Goal: Task Accomplishment & Management: Manage account settings

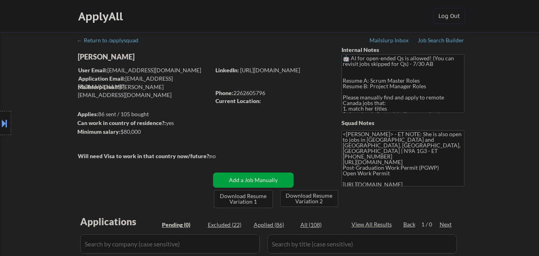
scroll to position [40, 0]
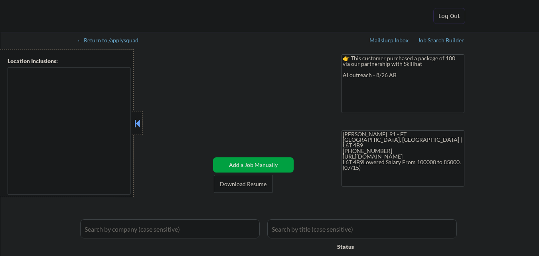
type textarea "Toronto, ON Etobicoke, ON North York, ON Scarborough, ON Mississauga, ON Markha…"
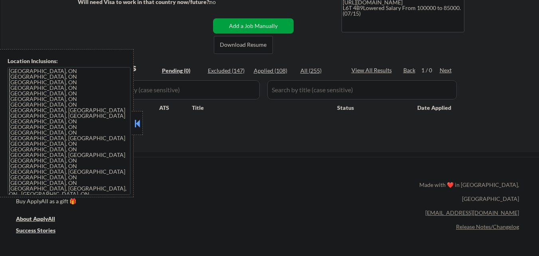
scroll to position [160, 0]
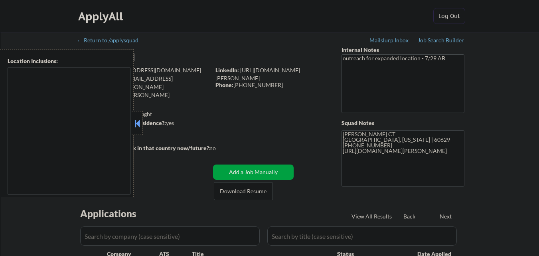
select select ""pending""
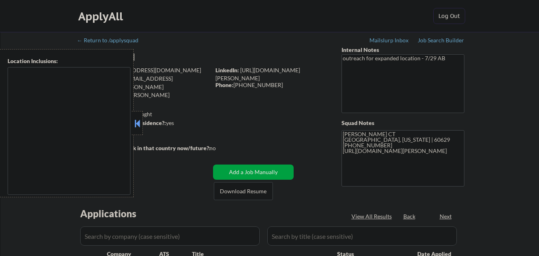
type textarea "Chicago, IL Evanston, IL Oak Park, IL Cicero, IL Berwyn, IL Skokie, IL Oak Lawn…"
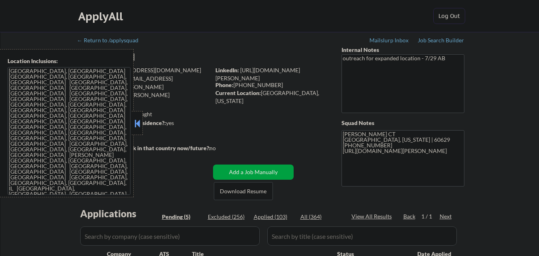
click at [139, 127] on button at bounding box center [137, 123] width 9 height 12
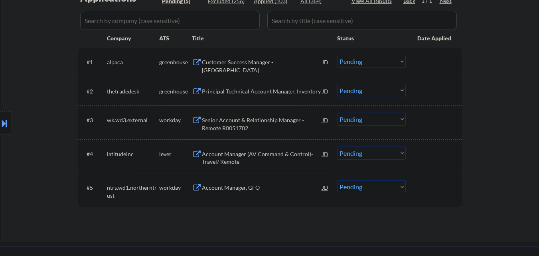
scroll to position [240, 0]
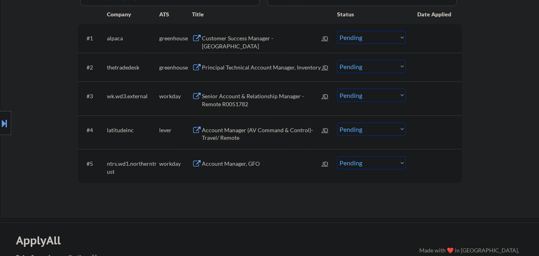
click at [267, 161] on div "Account Manager, GFO" at bounding box center [262, 164] width 121 height 8
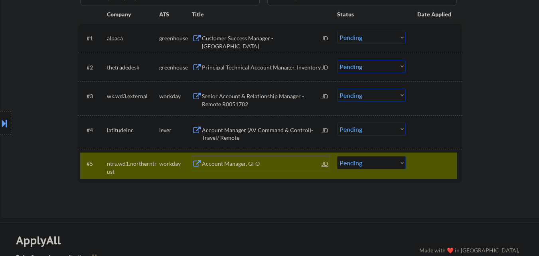
drag, startPoint x: 426, startPoint y: 163, endPoint x: 390, endPoint y: 162, distance: 35.9
click at [426, 162] on div at bounding box center [435, 163] width 35 height 14
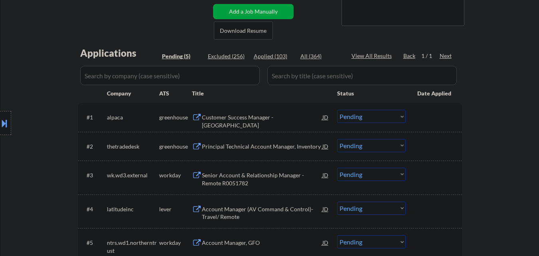
scroll to position [160, 0]
click at [280, 117] on div "Customer Success Manager - United States" at bounding box center [262, 122] width 121 height 16
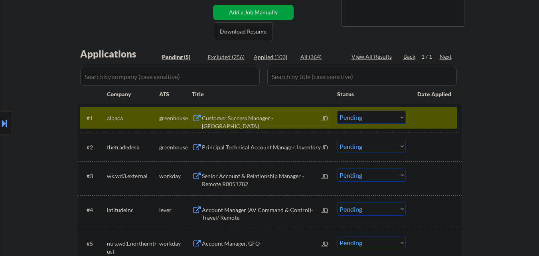
click at [369, 120] on select "Choose an option... Pending Applied Excluded (Questions) Excluded (Expired) Exc…" at bounding box center [371, 117] width 69 height 13
click at [337, 111] on select "Choose an option... Pending Applied Excluded (Questions) Excluded (Expired) Exc…" at bounding box center [371, 117] width 69 height 13
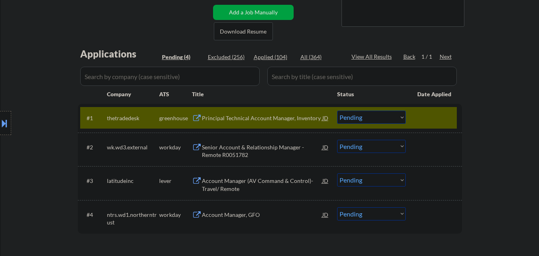
click at [250, 119] on div "Principal Technical Account Manager, Inventory" at bounding box center [262, 118] width 121 height 8
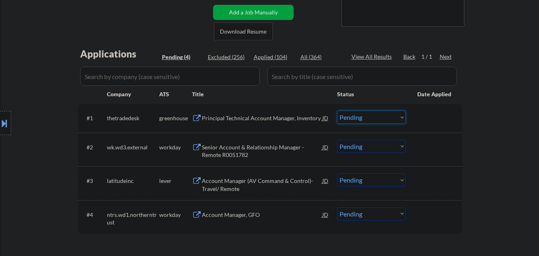
drag, startPoint x: 389, startPoint y: 116, endPoint x: 387, endPoint y: 123, distance: 7.5
click at [389, 117] on select "Choose an option... Pending Applied Excluded (Questions) Excluded (Expired) Exc…" at bounding box center [371, 117] width 69 height 13
click at [337, 111] on select "Choose an option... Pending Applied Excluded (Questions) Excluded (Expired) Exc…" at bounding box center [371, 117] width 69 height 13
select select ""pending""
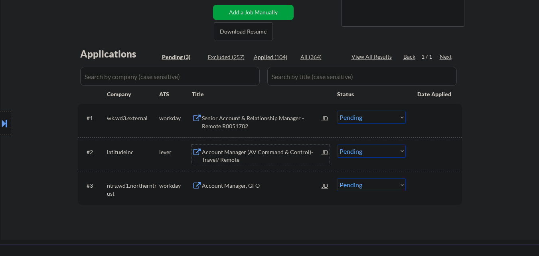
click at [285, 155] on div "Account Manager (AV Command & Control)- Travel/ Remote" at bounding box center [262, 156] width 121 height 16
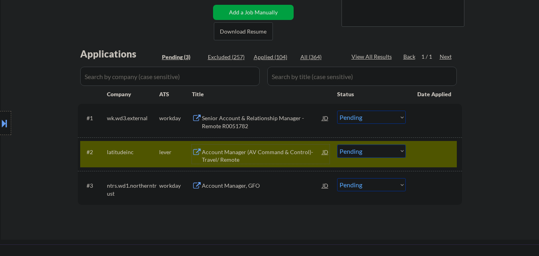
click at [384, 155] on select "Choose an option... Pending Applied Excluded (Questions) Excluded (Expired) Exc…" at bounding box center [371, 151] width 69 height 13
click at [337, 145] on select "Choose an option... Pending Applied Excluded (Questions) Excluded (Expired) Exc…" at bounding box center [371, 151] width 69 height 13
select select ""pending""
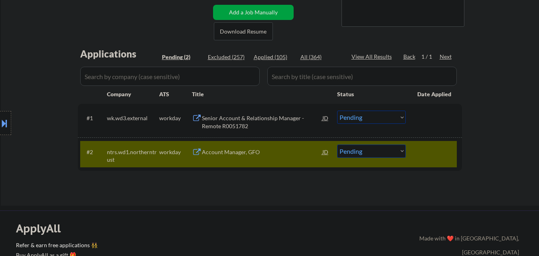
click at [277, 117] on div "Senior Account & Relationship Manager - Remote R0051782" at bounding box center [262, 122] width 121 height 16
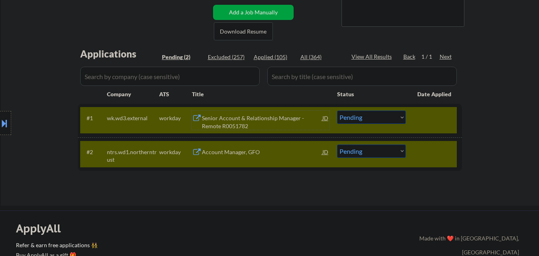
click at [0, 122] on button at bounding box center [4, 123] width 9 height 13
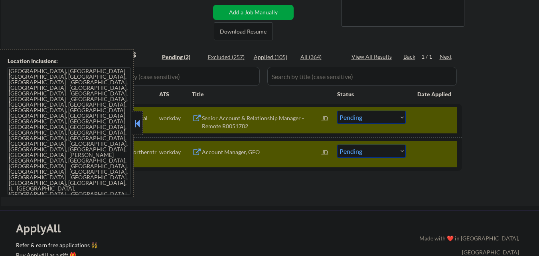
click at [140, 121] on button at bounding box center [137, 123] width 9 height 12
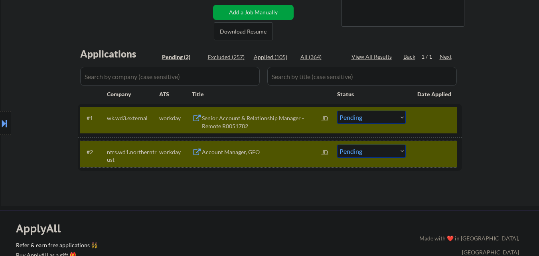
drag, startPoint x: 444, startPoint y: 150, endPoint x: 442, endPoint y: 131, distance: 18.4
click at [444, 149] on div at bounding box center [435, 152] width 35 height 14
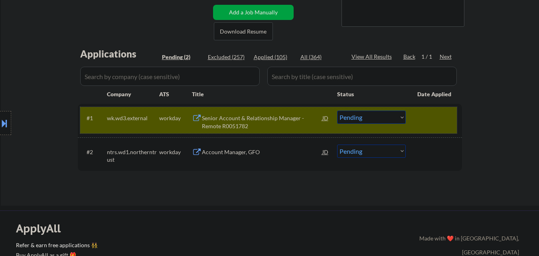
click at [442, 131] on div "#1 wk.wd3.external workday Senior Account & Relationship Manager - Remote R0051…" at bounding box center [268, 120] width 377 height 26
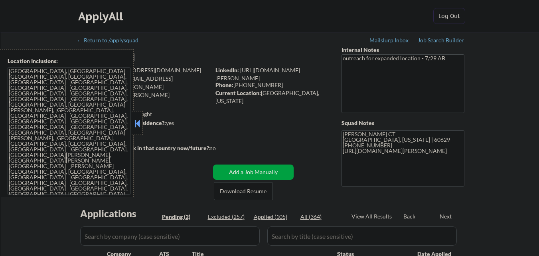
select select ""pending""
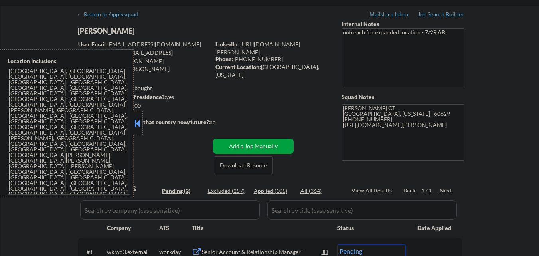
scroll to position [40, 0]
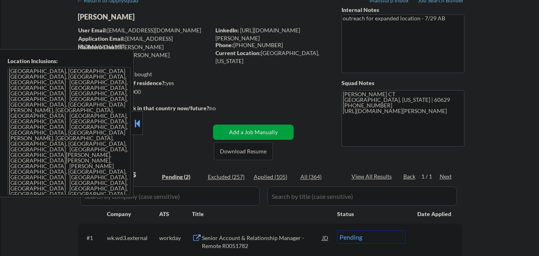
click at [136, 126] on button at bounding box center [137, 123] width 9 height 12
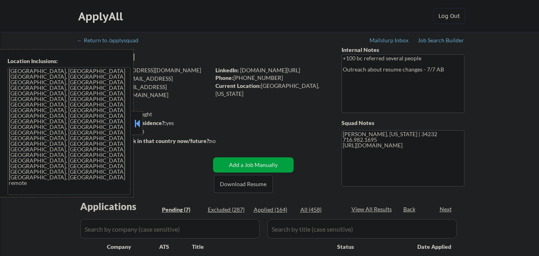
select select ""pending""
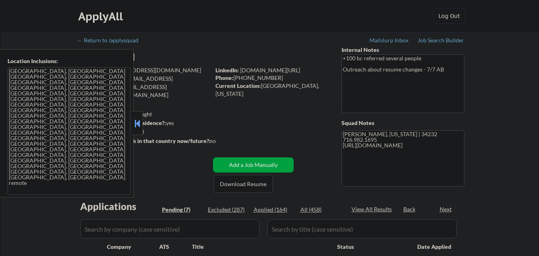
select select ""pending""
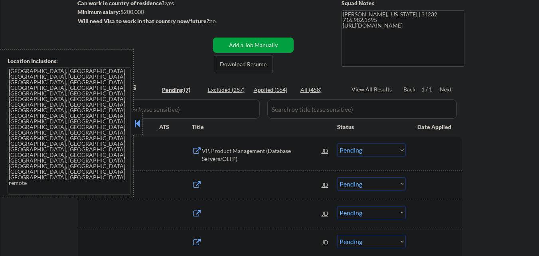
scroll to position [120, 0]
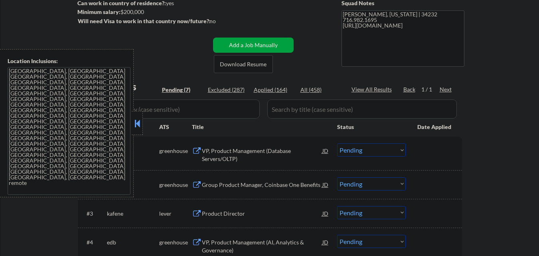
drag, startPoint x: 139, startPoint y: 127, endPoint x: 185, endPoint y: 135, distance: 46.5
click at [140, 127] on button at bounding box center [137, 123] width 9 height 12
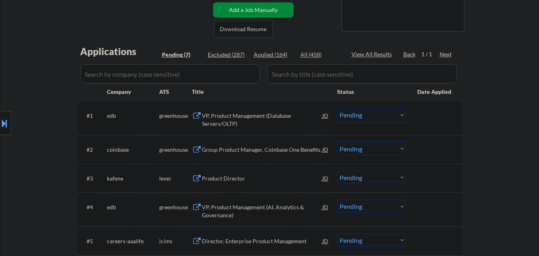
scroll to position [160, 0]
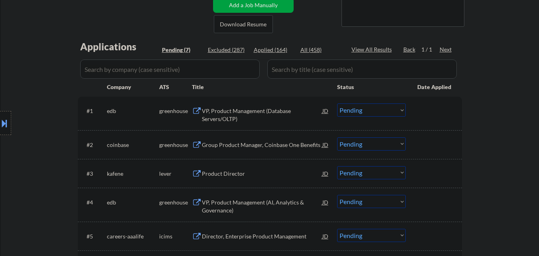
click at [279, 115] on div "VP, Product Management (Database Servers/OLTP)" at bounding box center [262, 115] width 121 height 16
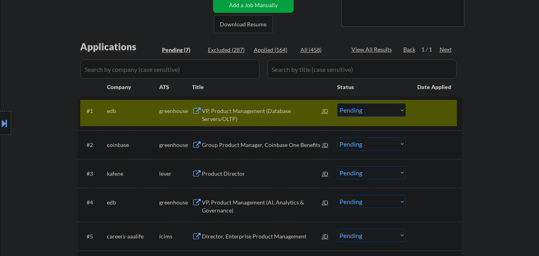
click at [371, 112] on select "Choose an option... Pending Applied Excluded (Questions) Excluded (Expired) Exc…" at bounding box center [371, 109] width 69 height 13
click at [337, 103] on select "Choose an option... Pending Applied Excluded (Questions) Excluded (Expired) Exc…" at bounding box center [371, 109] width 69 height 13
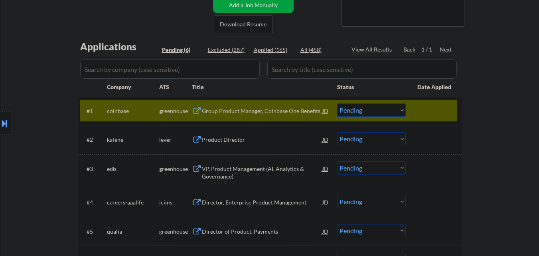
click at [280, 116] on div "Group Product Manager, Coinbase One Benefits" at bounding box center [262, 110] width 121 height 14
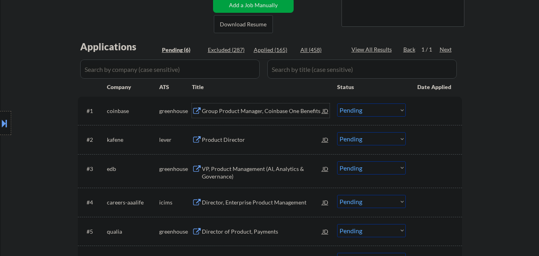
click at [248, 113] on div "Group Product Manager, Coinbase One Benefits" at bounding box center [262, 111] width 121 height 8
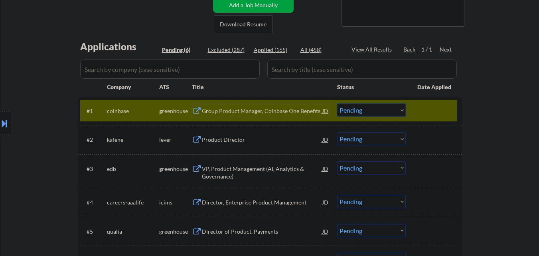
click at [362, 107] on select "Choose an option... Pending Applied Excluded (Questions) Excluded (Expired) Exc…" at bounding box center [371, 109] width 69 height 13
click at [337, 103] on select "Choose an option... Pending Applied Excluded (Questions) Excluded (Expired) Exc…" at bounding box center [371, 109] width 69 height 13
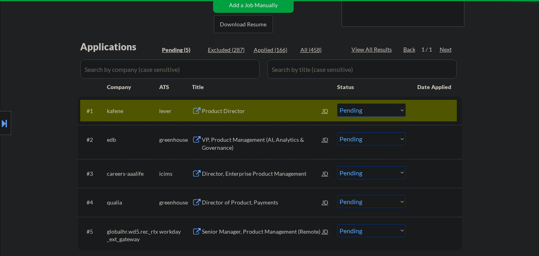
click at [240, 111] on div "Product Director" at bounding box center [262, 111] width 121 height 8
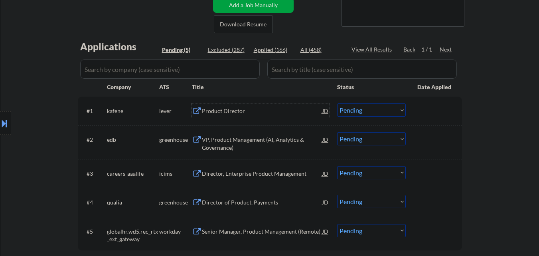
click at [247, 107] on div "Product Director" at bounding box center [262, 110] width 121 height 14
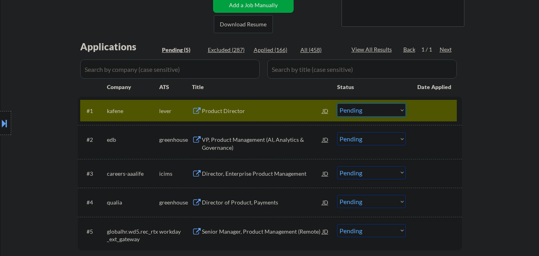
click at [360, 113] on select "Choose an option... Pending Applied Excluded (Questions) Excluded (Expired) Exc…" at bounding box center [371, 109] width 69 height 13
click at [281, 115] on div "Product Director" at bounding box center [262, 110] width 121 height 14
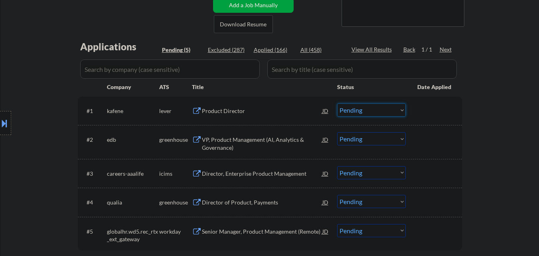
click at [355, 113] on select "Choose an option... Pending Applied Excluded (Questions) Excluded (Expired) Exc…" at bounding box center [371, 109] width 69 height 13
click at [337, 103] on select "Choose an option... Pending Applied Excluded (Questions) Excluded (Expired) Exc…" at bounding box center [371, 109] width 69 height 13
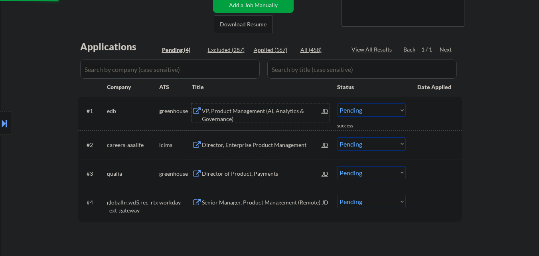
click at [262, 113] on div "VP, Product Management (AI, Analytics & Governance)" at bounding box center [262, 115] width 121 height 16
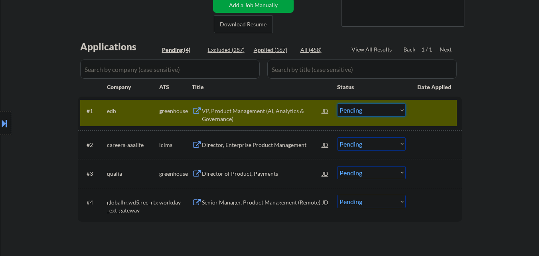
click at [366, 111] on select "Choose an option... Pending Applied Excluded (Questions) Excluded (Expired) Exc…" at bounding box center [371, 109] width 69 height 13
click at [337, 103] on select "Choose an option... Pending Applied Excluded (Questions) Excluded (Expired) Exc…" at bounding box center [371, 109] width 69 height 13
click at [438, 107] on div at bounding box center [435, 110] width 35 height 14
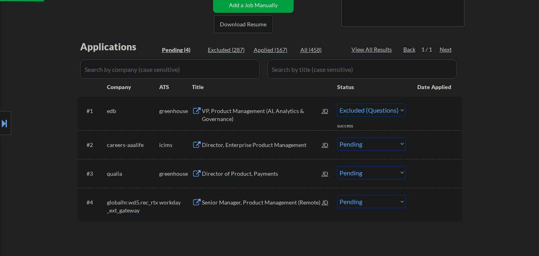
select select ""pending""
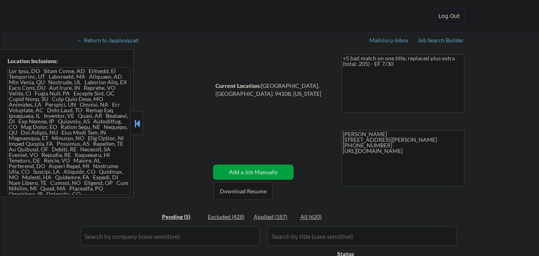
select select ""pending""
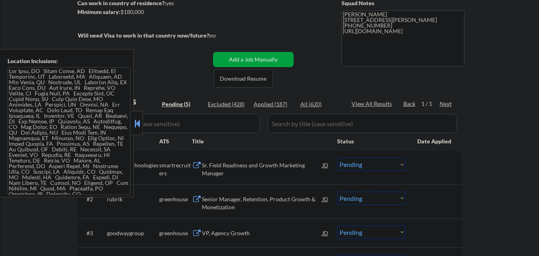
click at [134, 123] on button at bounding box center [137, 123] width 9 height 12
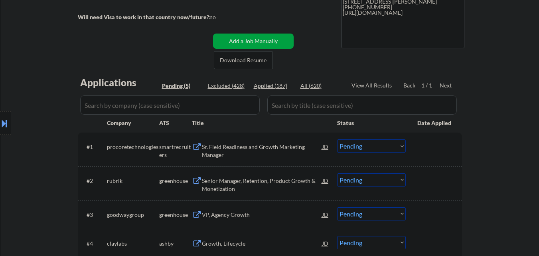
scroll to position [160, 0]
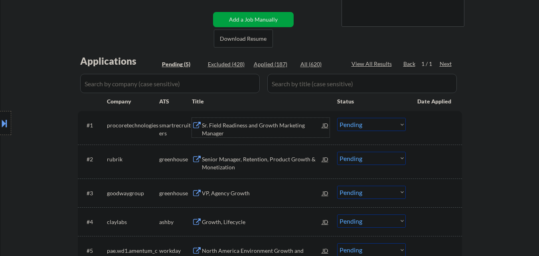
click at [257, 125] on div "Sr. Field Readiness and Growth Marketing Manager" at bounding box center [262, 129] width 121 height 16
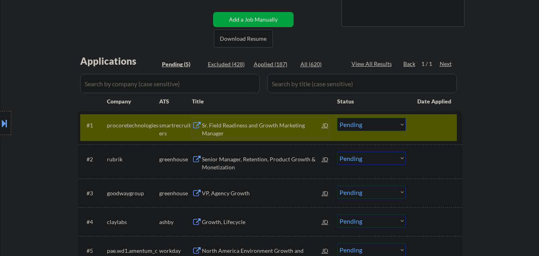
click at [250, 124] on div "Sr. Field Readiness and Growth Marketing Manager" at bounding box center [262, 129] width 121 height 16
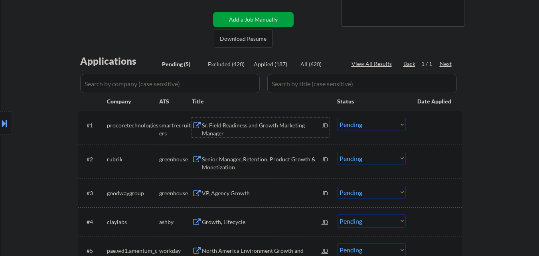
click at [378, 128] on select "Choose an option... Pending Applied Excluded (Questions) Excluded (Expired) Exc…" at bounding box center [371, 124] width 69 height 13
click at [337, 118] on select "Choose an option... Pending Applied Excluded (Questions) Excluded (Expired) Exc…" at bounding box center [371, 124] width 69 height 13
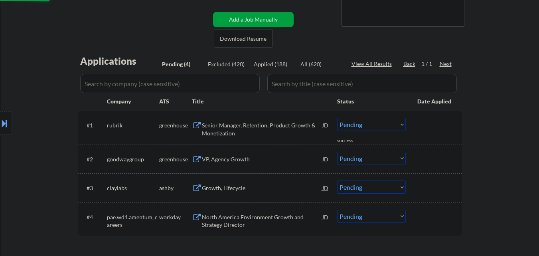
click at [288, 127] on div "Senior Manager, Retention, Product Growth & Monetization" at bounding box center [262, 129] width 121 height 16
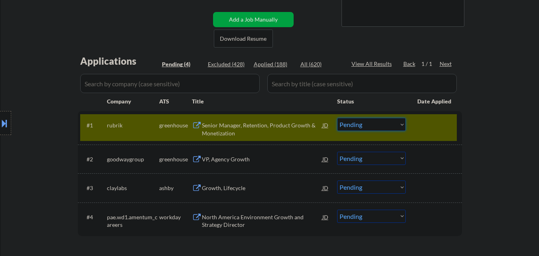
drag, startPoint x: 360, startPoint y: 124, endPoint x: 361, endPoint y: 129, distance: 5.3
click at [361, 124] on select "Choose an option... Pending Applied Excluded (Questions) Excluded (Expired) Exc…" at bounding box center [371, 124] width 69 height 13
click at [337, 118] on select "Choose an option... Pending Applied Excluded (Questions) Excluded (Expired) Exc…" at bounding box center [371, 124] width 69 height 13
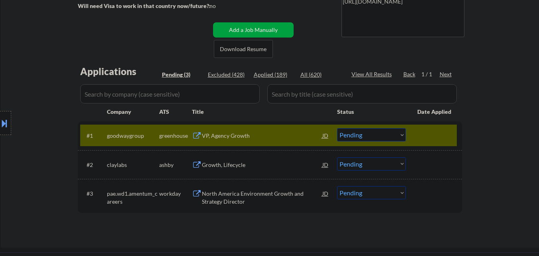
scroll to position [120, 0]
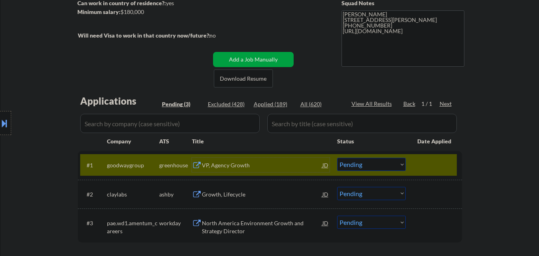
click at [247, 165] on div "VP, Agency Growth" at bounding box center [262, 165] width 121 height 8
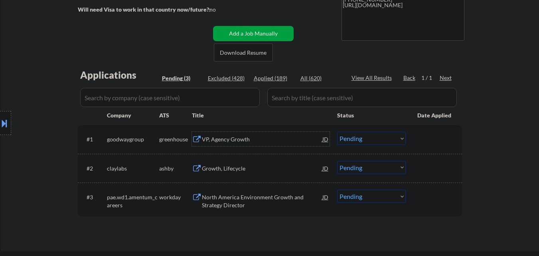
scroll to position [160, 0]
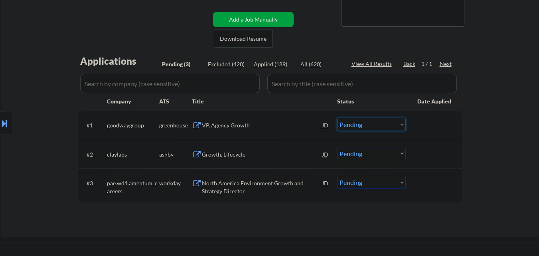
drag, startPoint x: 385, startPoint y: 124, endPoint x: 387, endPoint y: 128, distance: 4.1
click at [385, 124] on select "Choose an option... Pending Applied Excluded (Questions) Excluded (Expired) Exc…" at bounding box center [371, 124] width 69 height 13
click at [337, 118] on select "Choose an option... Pending Applied Excluded (Questions) Excluded (Expired) Exc…" at bounding box center [371, 124] width 69 height 13
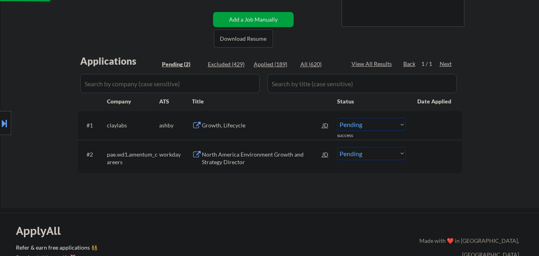
click at [247, 124] on div "Growth, Lifecycle" at bounding box center [262, 125] width 121 height 8
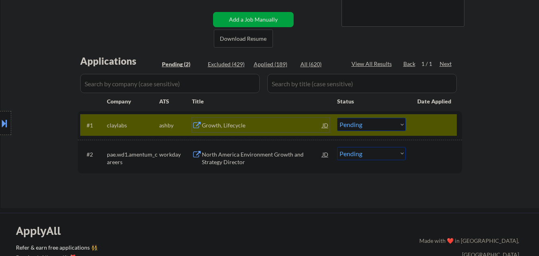
click at [382, 125] on select "Choose an option... Pending Applied Excluded (Questions) Excluded (Expired) Exc…" at bounding box center [371, 124] width 69 height 13
click at [337, 118] on select "Choose an option... Pending Applied Excluded (Questions) Excluded (Expired) Exc…" at bounding box center [371, 124] width 69 height 13
select select ""pending""
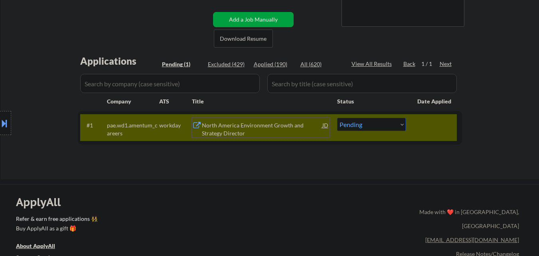
click at [263, 126] on div "North America Environment Growth and Strategy Director" at bounding box center [262, 129] width 121 height 16
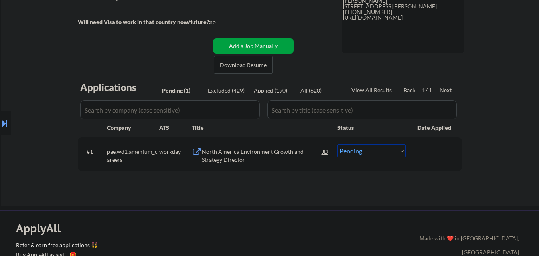
scroll to position [120, 0]
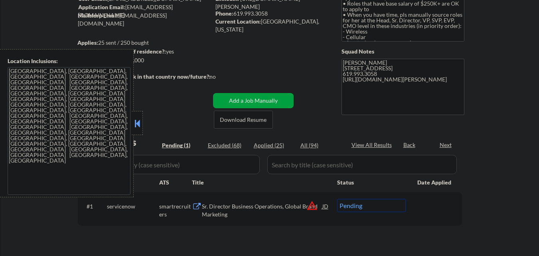
scroll to position [80, 0]
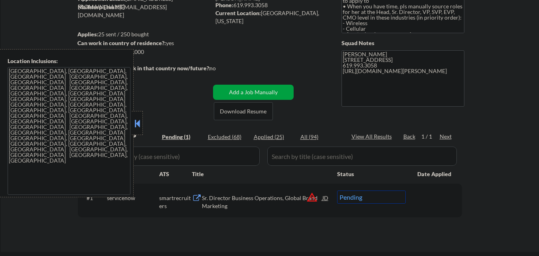
click at [140, 122] on button at bounding box center [137, 123] width 9 height 12
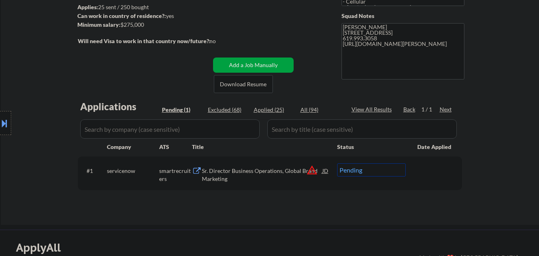
scroll to position [120, 0]
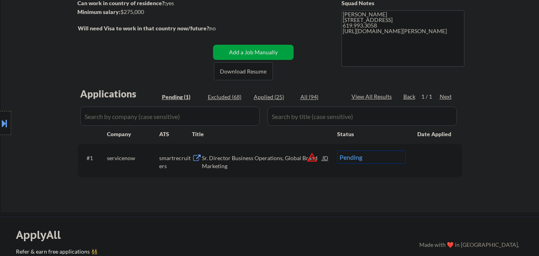
click at [312, 160] on button "warning_amber" at bounding box center [312, 157] width 11 height 11
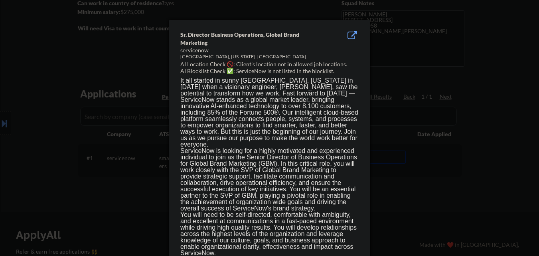
click at [131, 191] on div at bounding box center [269, 128] width 539 height 256
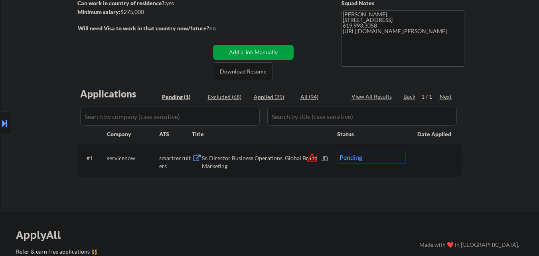
click at [0, 121] on button at bounding box center [4, 123] width 9 height 13
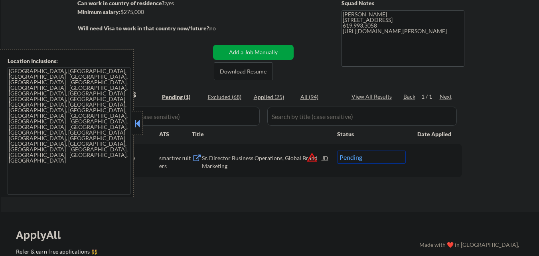
drag, startPoint x: 132, startPoint y: 120, endPoint x: 145, endPoint y: 123, distance: 13.8
click at [132, 121] on div "Location Inclusions: [GEOGRAPHIC_DATA], [GEOGRAPHIC_DATA] [GEOGRAPHIC_DATA], [G…" at bounding box center [71, 123] width 143 height 148
click at [197, 183] on div "Applications Pending (1) Excluded (68) Applied (25) All (94) View All Results B…" at bounding box center [270, 142] width 384 height 110
click at [140, 123] on button at bounding box center [137, 123] width 9 height 12
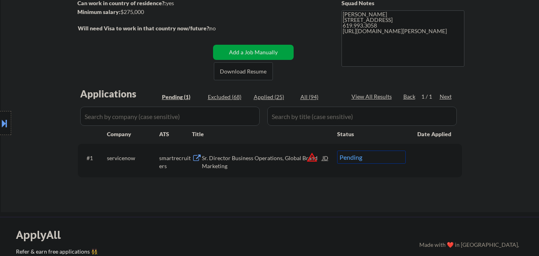
click at [236, 160] on div "Sr. Director Business Operations, Global Brand Marketing" at bounding box center [262, 162] width 121 height 16
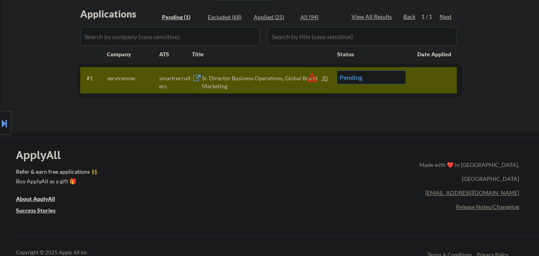
scroll to position [160, 0]
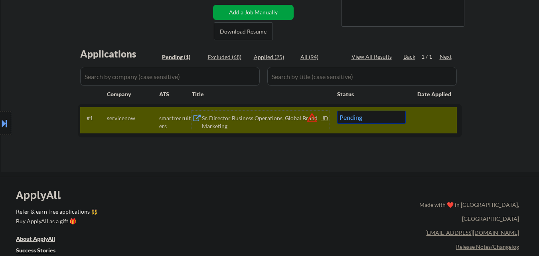
click at [310, 116] on button "warning_amber" at bounding box center [312, 117] width 11 height 11
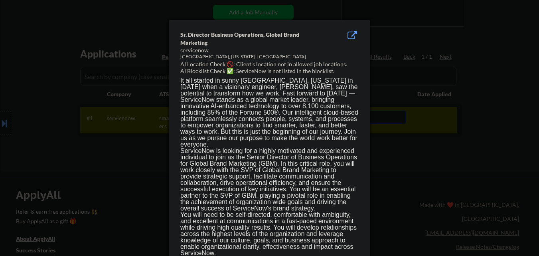
click at [396, 164] on div at bounding box center [269, 128] width 539 height 256
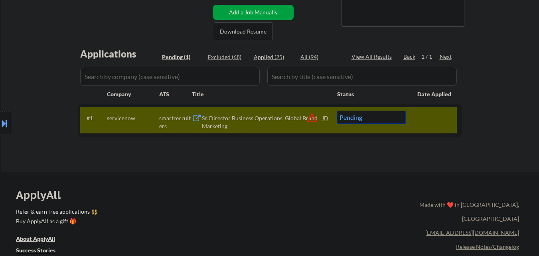
drag, startPoint x: 0, startPoint y: 106, endPoint x: 0, endPoint y: 111, distance: 5.2
click at [0, 107] on div "Location Inclusions: San Diego, CA La Mesa, CA Lemon Grove, CA El Cajon, CA San…" at bounding box center [71, 123] width 143 height 148
click at [0, 120] on button at bounding box center [4, 123] width 9 height 13
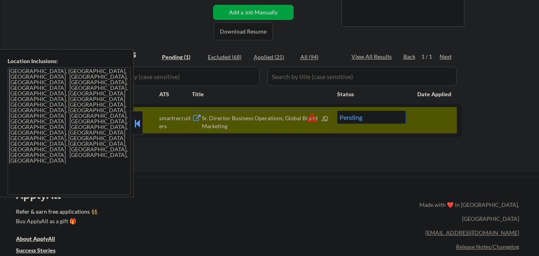
click at [231, 119] on div "Sr. Director Business Operations, Global Brand Marketing" at bounding box center [262, 122] width 121 height 16
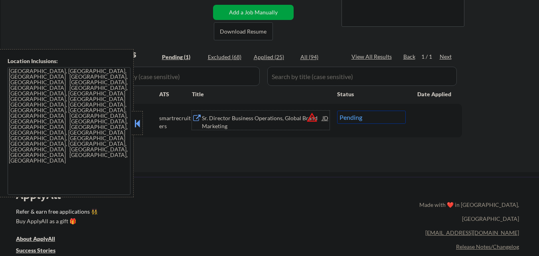
drag, startPoint x: 137, startPoint y: 118, endPoint x: 151, endPoint y: 121, distance: 13.8
click at [138, 119] on button at bounding box center [137, 123] width 9 height 12
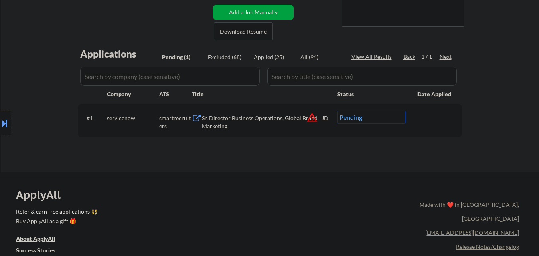
click at [378, 114] on select "Choose an option... Pending Applied Excluded (Questions) Excluded (Expired) Exc…" at bounding box center [371, 117] width 69 height 13
select select ""applied""
click at [337, 111] on select "Choose an option... Pending Applied Excluded (Questions) Excluded (Expired) Exc…" at bounding box center [371, 117] width 69 height 13
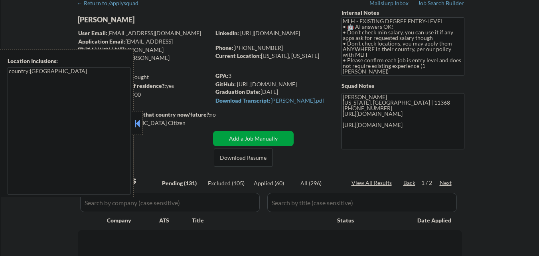
scroll to position [120, 0]
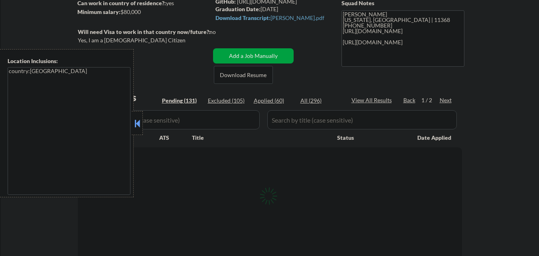
click at [138, 127] on button at bounding box center [137, 123] width 9 height 12
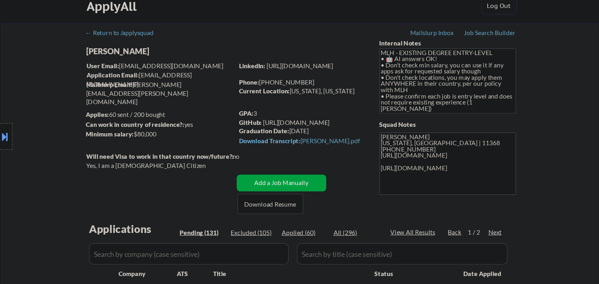
scroll to position [0, 0]
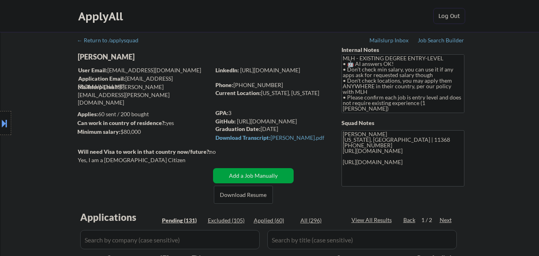
select select ""pending""
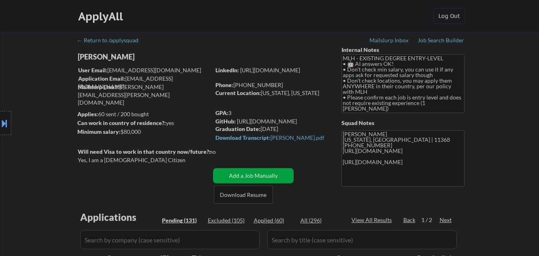
select select ""pending""
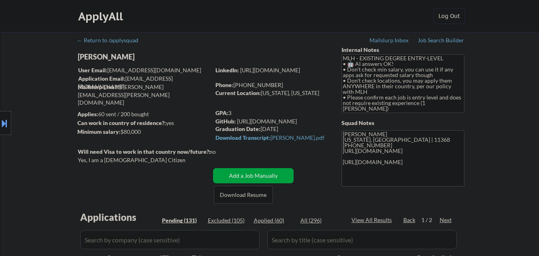
select select ""pending""
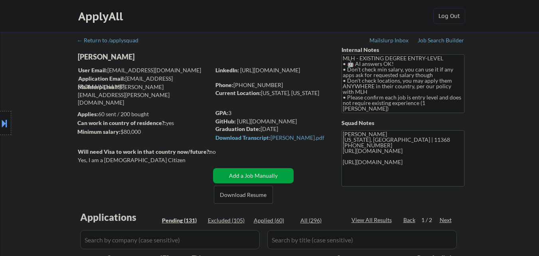
select select ""pending""
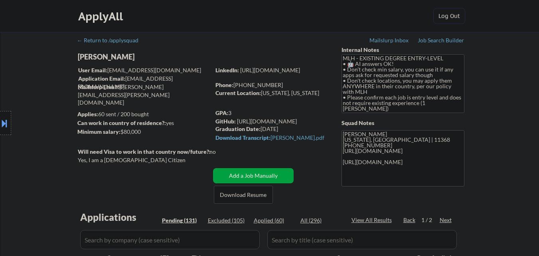
select select ""pending""
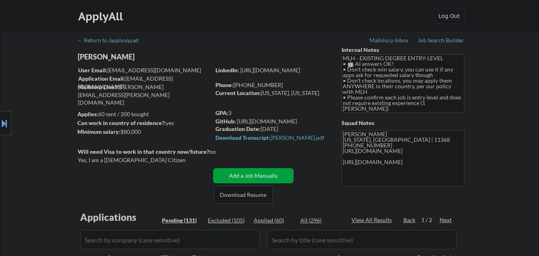
select select ""pending""
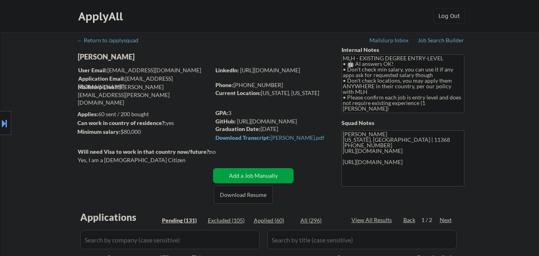
select select ""pending""
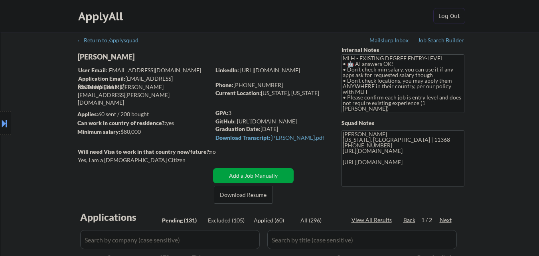
select select ""pending""
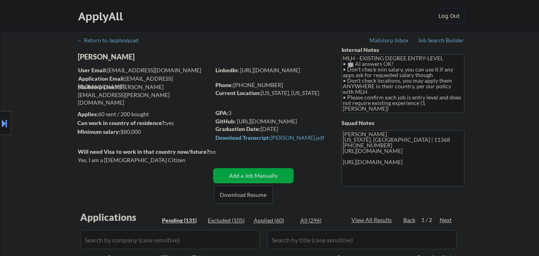
select select ""pending""
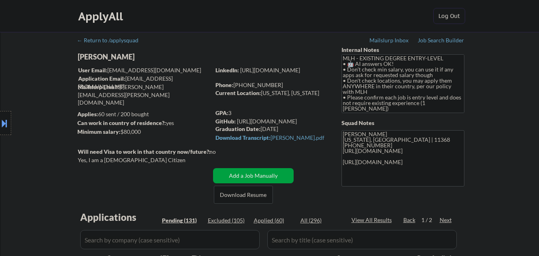
select select ""pending""
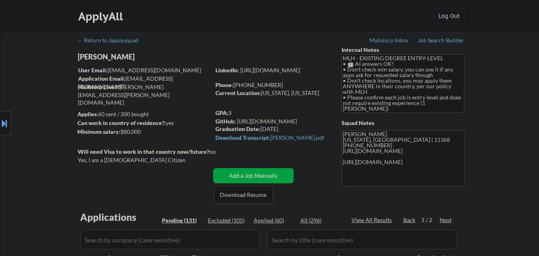
select select ""pending""
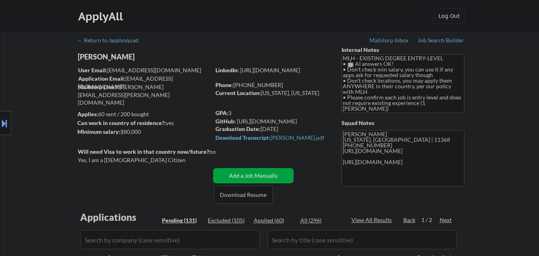
select select ""pending""
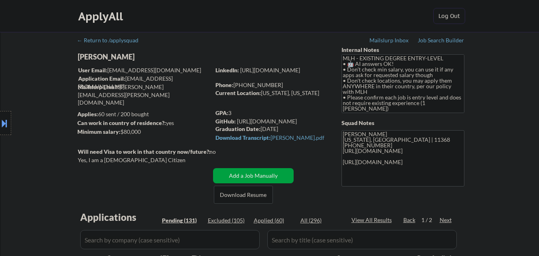
select select ""pending""
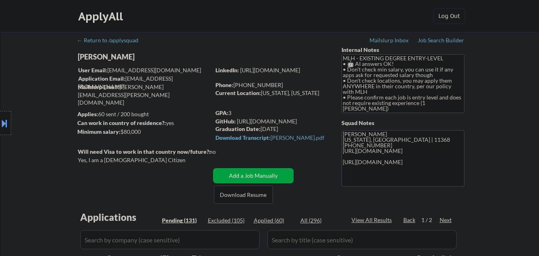
select select ""pending""
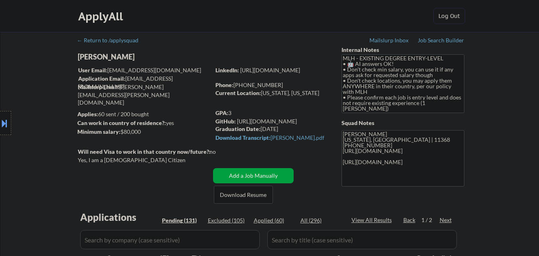
select select ""pending""
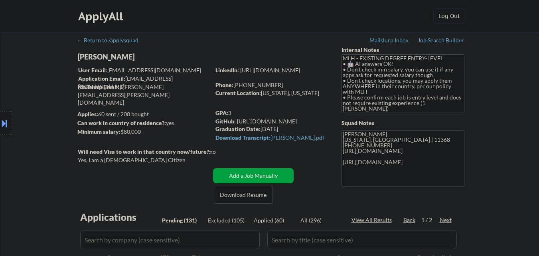
select select ""pending""
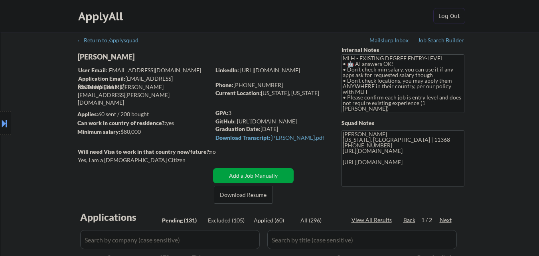
select select ""pending""
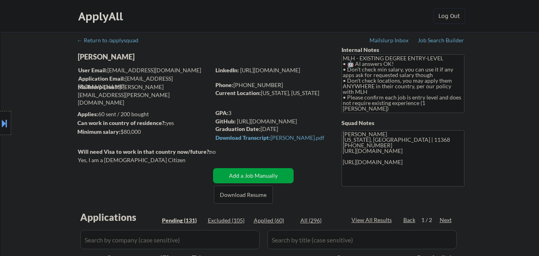
select select ""pending""
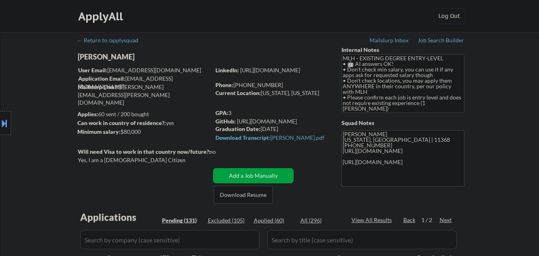
select select ""pending""
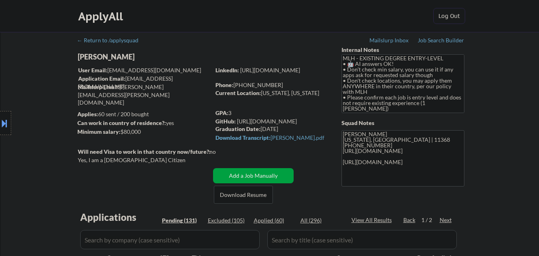
select select ""pending""
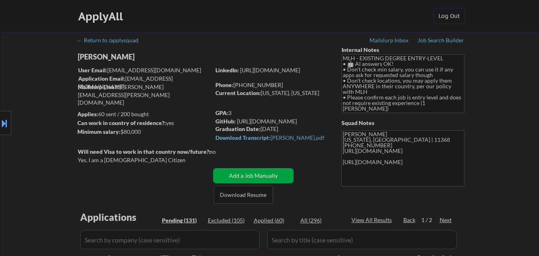
select select ""pending""
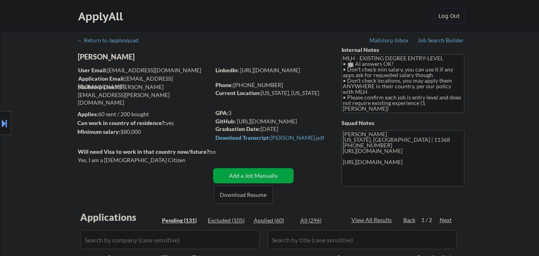
select select ""pending""
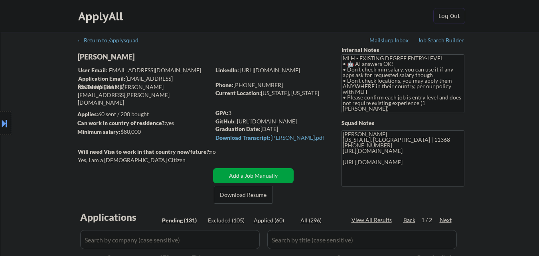
select select ""pending""
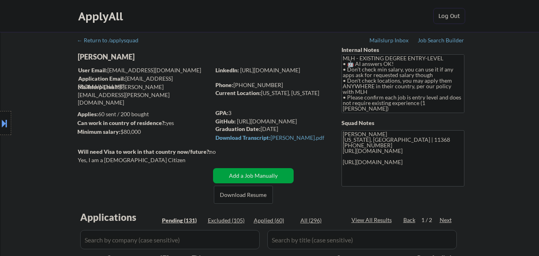
select select ""pending""
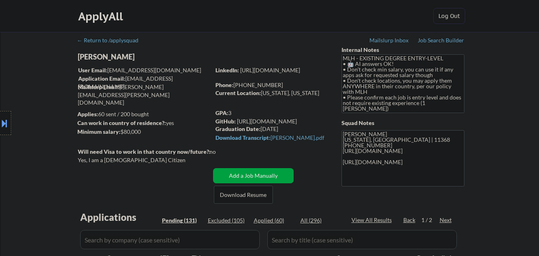
select select ""pending""
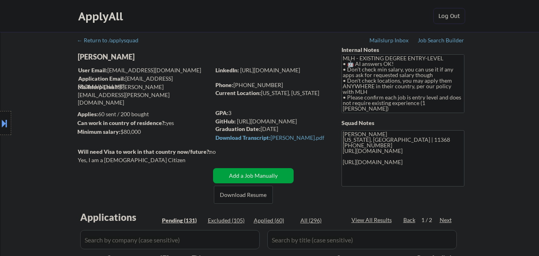
select select ""pending""
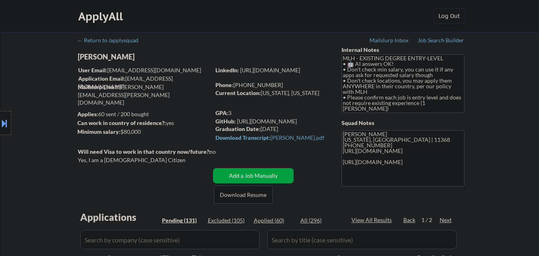
select select ""pending""
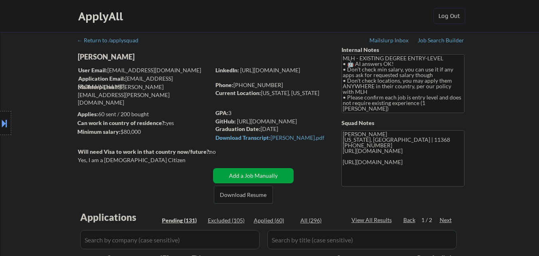
select select ""pending""
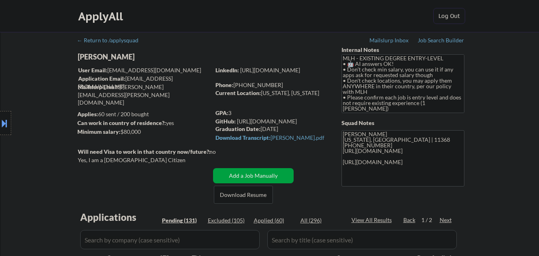
select select ""pending""
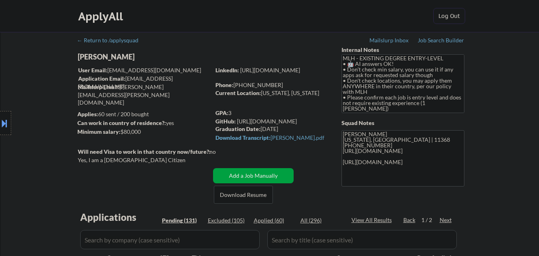
select select ""pending""
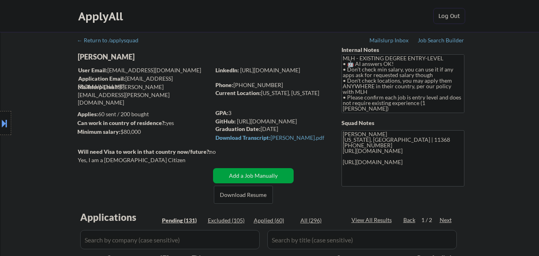
select select ""pending""
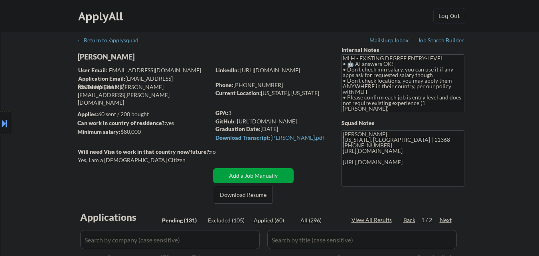
select select ""pending""
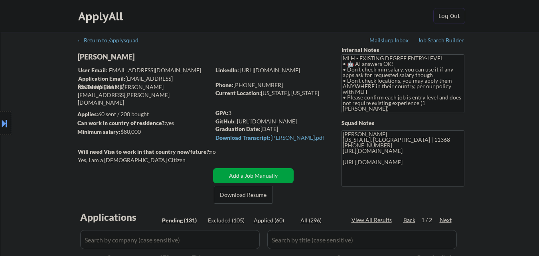
select select ""pending""
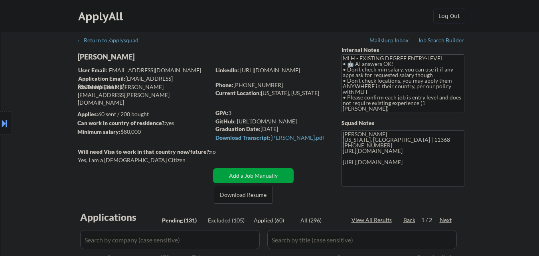
select select ""pending""
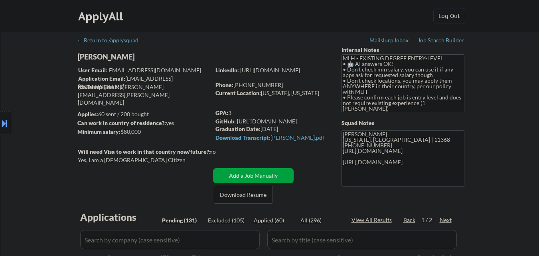
select select ""pending""
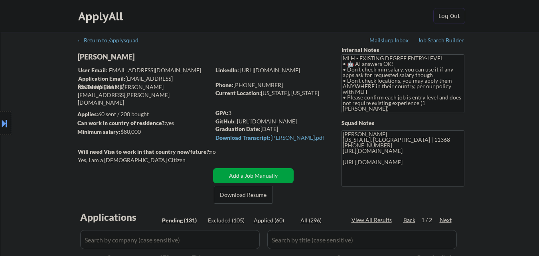
select select ""pending""
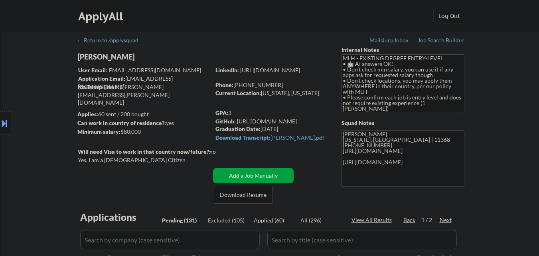
select select ""pending""
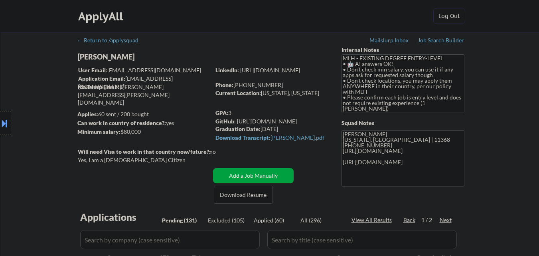
select select ""pending""
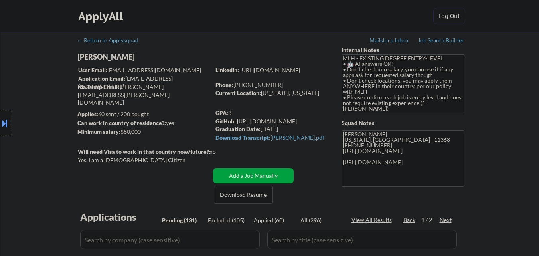
select select ""pending""
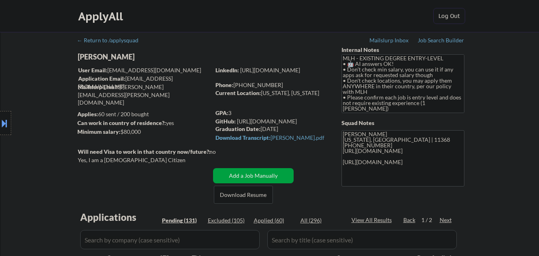
select select ""pending""
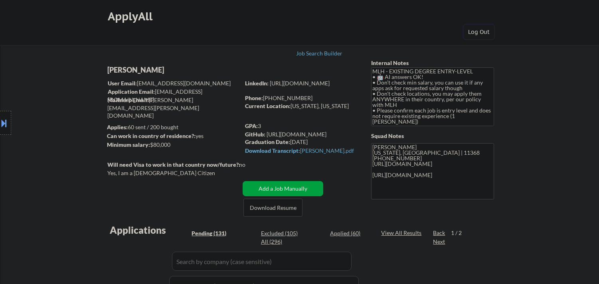
click at [156, 69] on div "[PERSON_NAME]" at bounding box center [189, 70] width 164 height 10
copy div "[PERSON_NAME]"
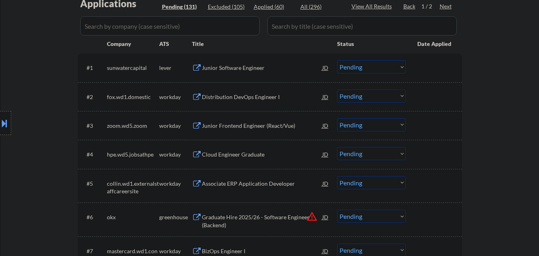
scroll to position [80, 0]
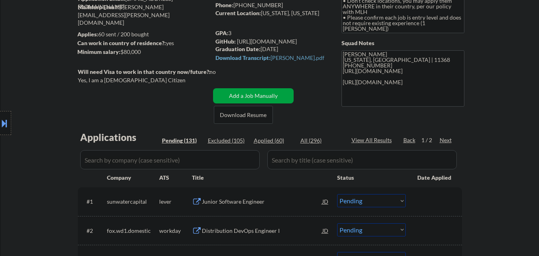
click at [273, 124] on button "Download Resume" at bounding box center [243, 115] width 59 height 18
click at [244, 198] on div "Junior Software Engineer" at bounding box center [262, 202] width 121 height 8
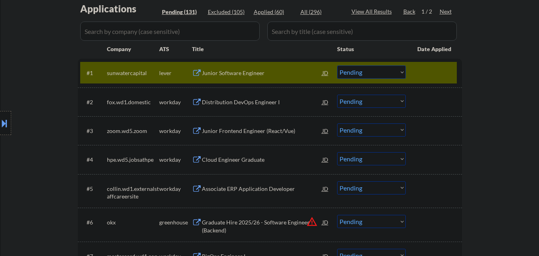
click at [387, 71] on select "Choose an option... Pending Applied Excluded (Questions) Excluded (Expired) Exc…" at bounding box center [371, 71] width 69 height 13
click at [337, 65] on select "Choose an option... Pending Applied Excluded (Questions) Excluded (Expired) Exc…" at bounding box center [371, 71] width 69 height 13
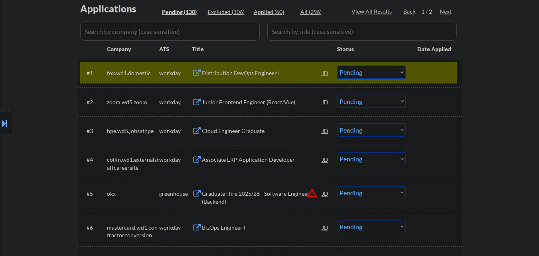
click at [265, 73] on div "Distribution DevOps Engineer I" at bounding box center [262, 73] width 121 height 8
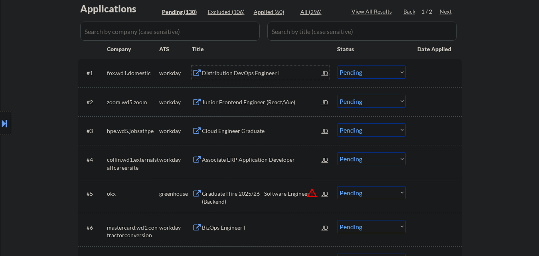
click at [378, 75] on select "Choose an option... Pending Applied Excluded (Questions) Excluded (Expired) Exc…" at bounding box center [371, 71] width 69 height 13
click at [337, 65] on select "Choose an option... Pending Applied Excluded (Questions) Excluded (Expired) Exc…" at bounding box center [371, 71] width 69 height 13
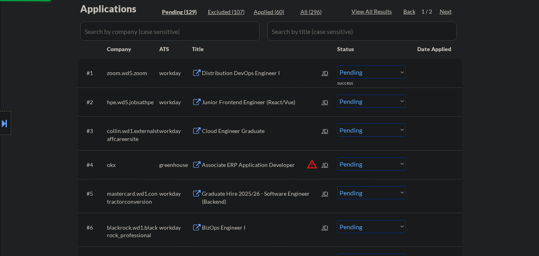
click at [254, 73] on div "Distribution DevOps Engineer I" at bounding box center [262, 73] width 121 height 8
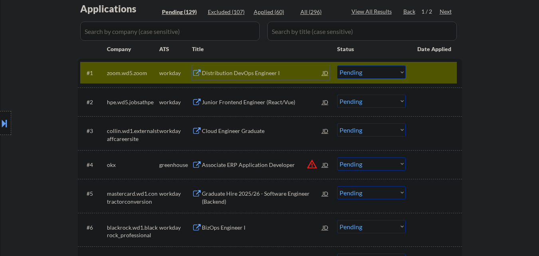
click at [273, 70] on div "Distribution DevOps Engineer I" at bounding box center [262, 73] width 121 height 8
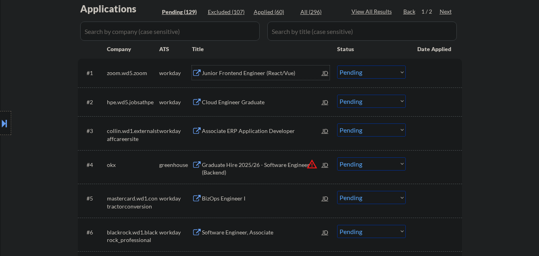
click at [360, 77] on select "Choose an option... Pending Applied Excluded (Questions) Excluded (Expired) Exc…" at bounding box center [371, 71] width 69 height 13
click at [337, 65] on select "Choose an option... Pending Applied Excluded (Questions) Excluded (Expired) Exc…" at bounding box center [371, 71] width 69 height 13
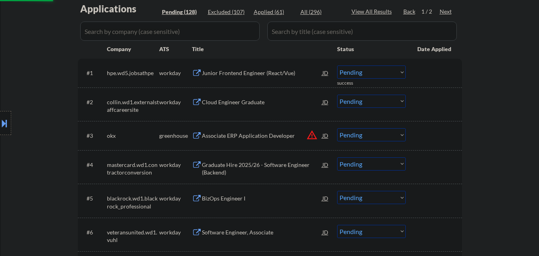
click at [250, 75] on div "Junior Frontend Engineer (React/Vue)" at bounding box center [262, 73] width 121 height 8
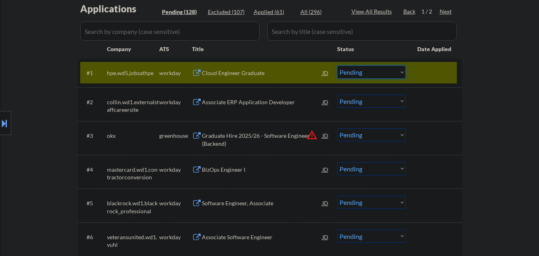
click at [373, 74] on select "Choose an option... Pending Applied Excluded (Questions) Excluded (Expired) Exc…" at bounding box center [371, 71] width 69 height 13
click at [337, 65] on select "Choose an option... Pending Applied Excluded (Questions) Excluded (Expired) Exc…" at bounding box center [371, 71] width 69 height 13
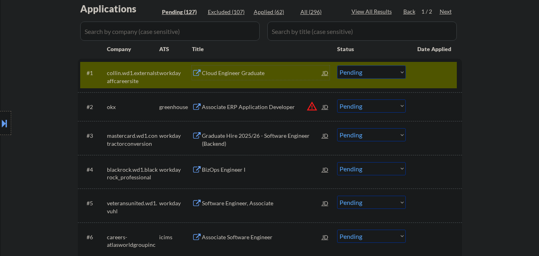
click at [275, 71] on div "Cloud Engineer Graduate" at bounding box center [262, 73] width 121 height 8
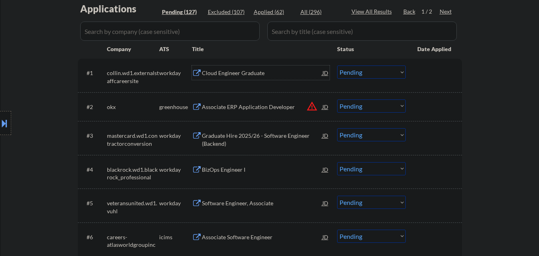
click at [376, 74] on select "Choose an option... Pending Applied Excluded (Questions) Excluded (Expired) Exc…" at bounding box center [371, 71] width 69 height 13
click at [337, 65] on select "Choose an option... Pending Applied Excluded (Questions) Excluded (Expired) Exc…" at bounding box center [371, 71] width 69 height 13
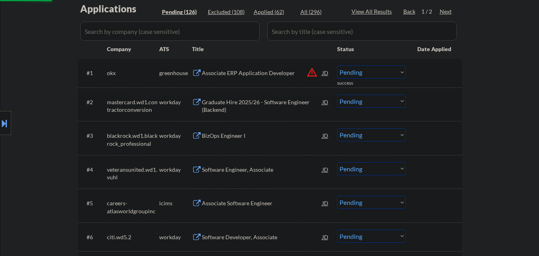
click at [255, 67] on div "Associate ERP Application Developer" at bounding box center [262, 72] width 121 height 14
